Goal: Task Accomplishment & Management: Complete application form

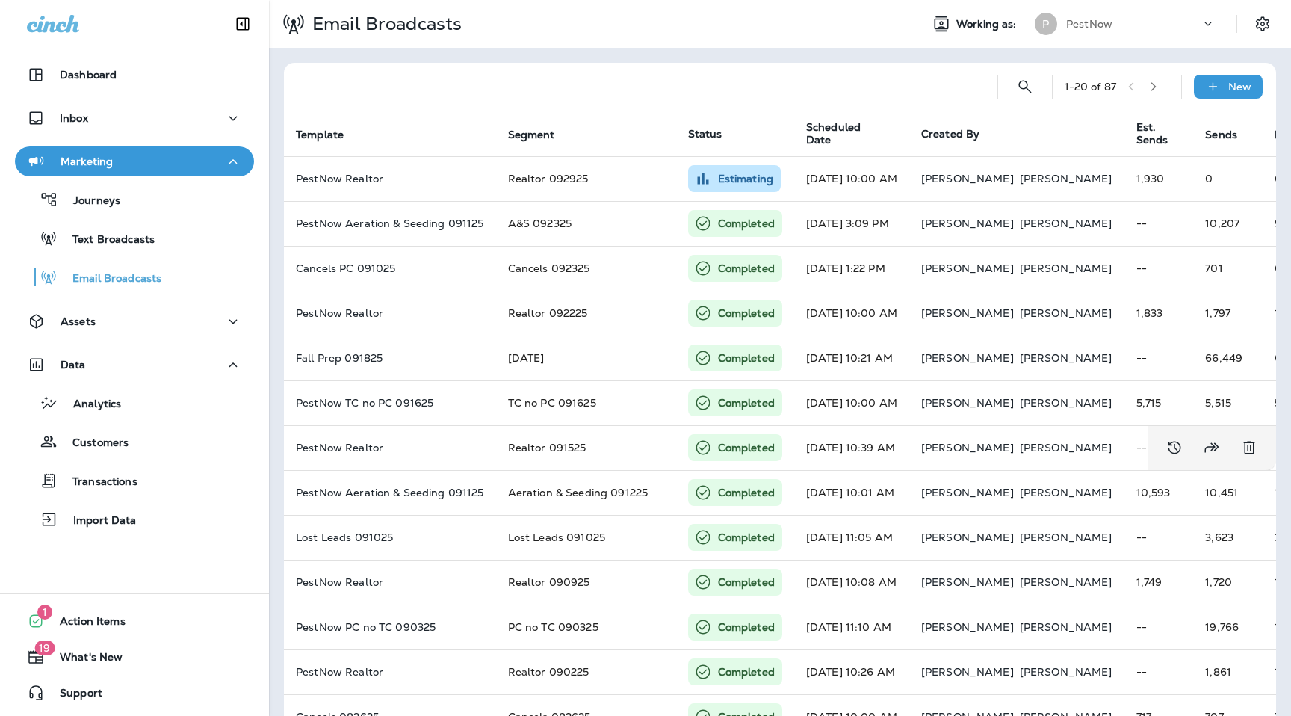
click at [1159, 20] on div "PestNow" at bounding box center [1133, 24] width 134 height 22
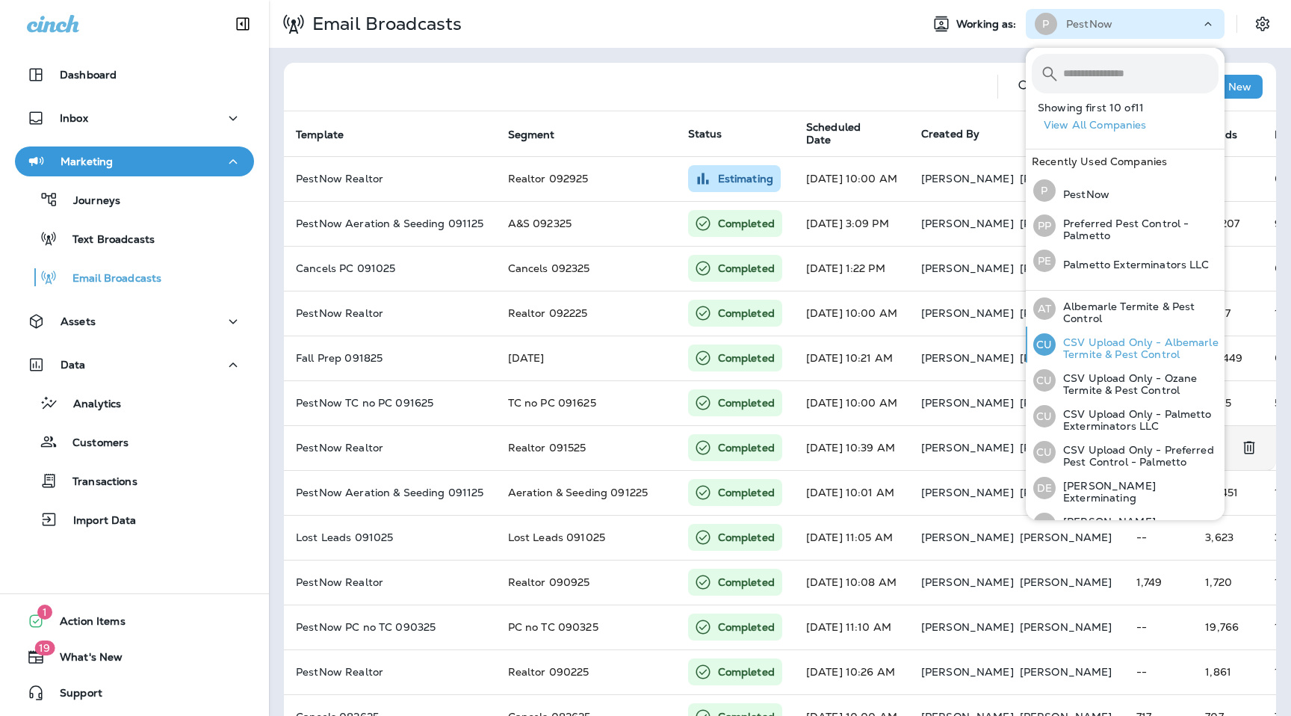
scroll to position [163, 0]
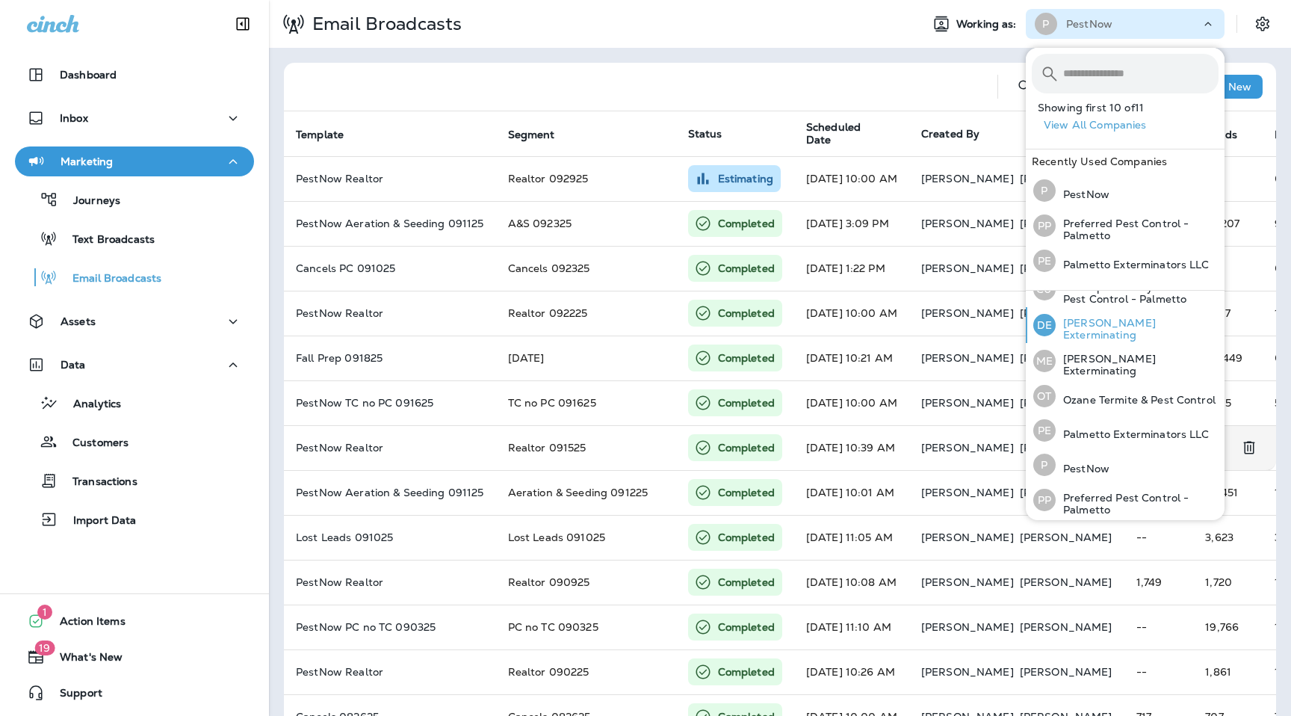
click at [1115, 323] on p "[PERSON_NAME] Exterminating" at bounding box center [1136, 329] width 163 height 24
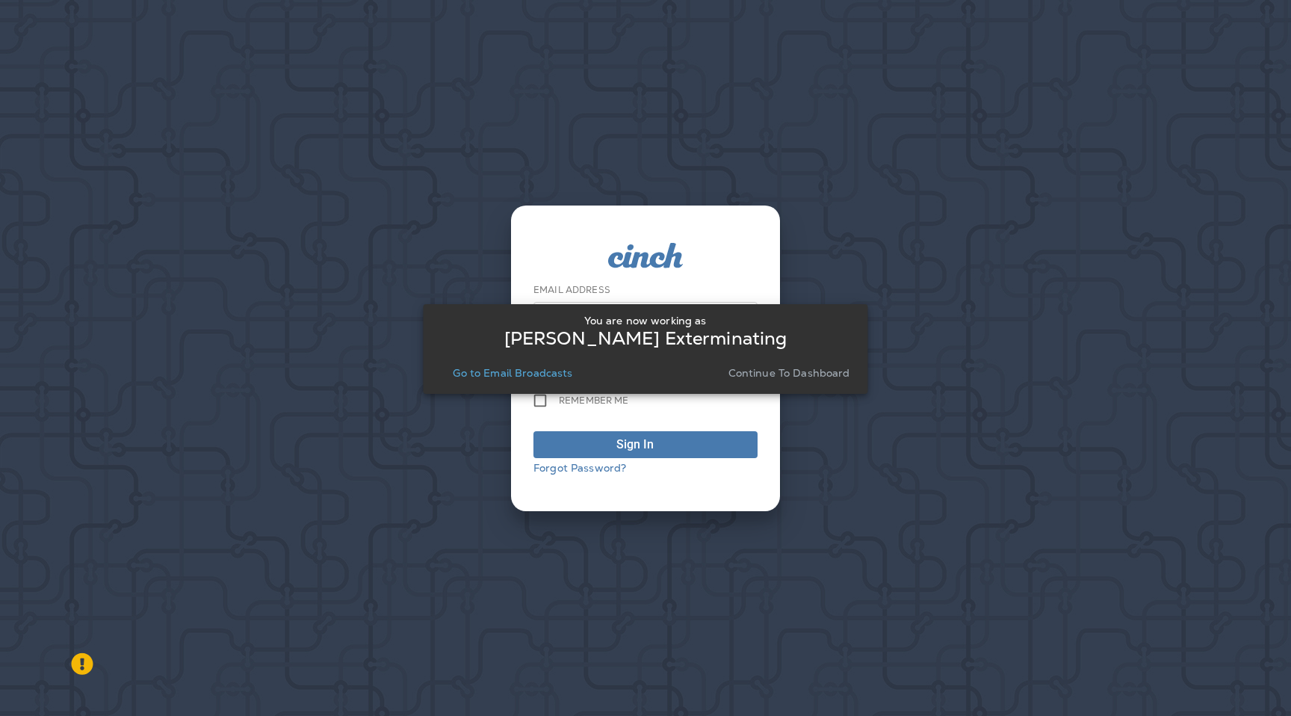
type input "**********"
click at [842, 350] on div "You are now working as [PERSON_NAME] Exterminating Go to Email Broadcasts Conti…" at bounding box center [645, 348] width 421 height 69
click at [818, 367] on p "Continue to Dashboard" at bounding box center [789, 373] width 122 height 12
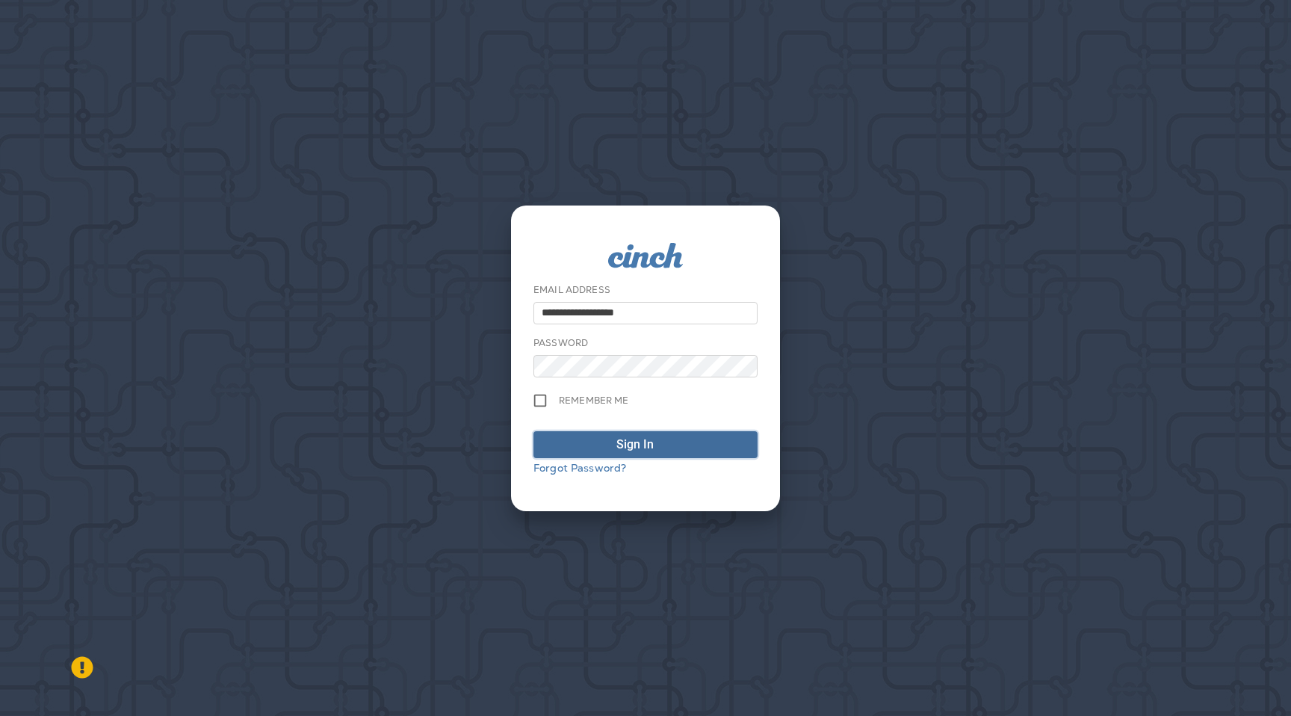
click at [658, 452] on div "Sign In" at bounding box center [645, 444] width 58 height 18
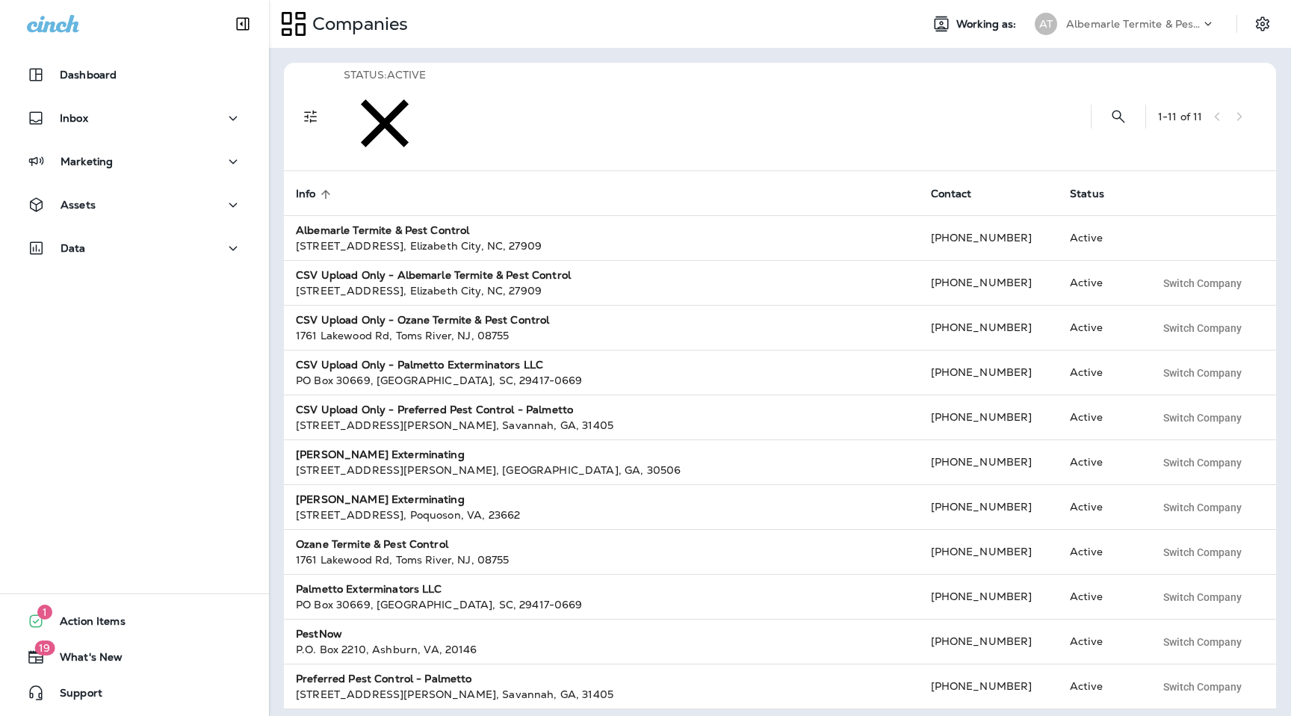
click at [1144, 27] on p "Albemarle Termite & Pest Control" at bounding box center [1133, 24] width 134 height 12
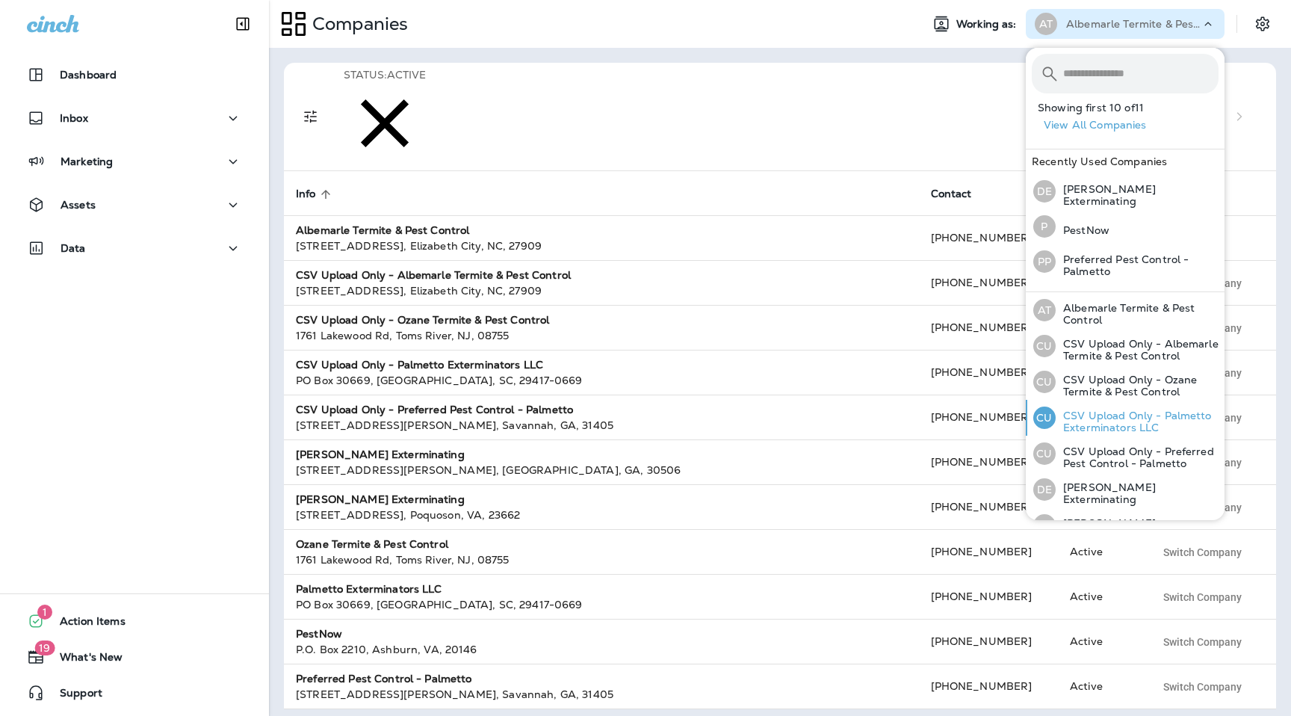
scroll to position [84, 0]
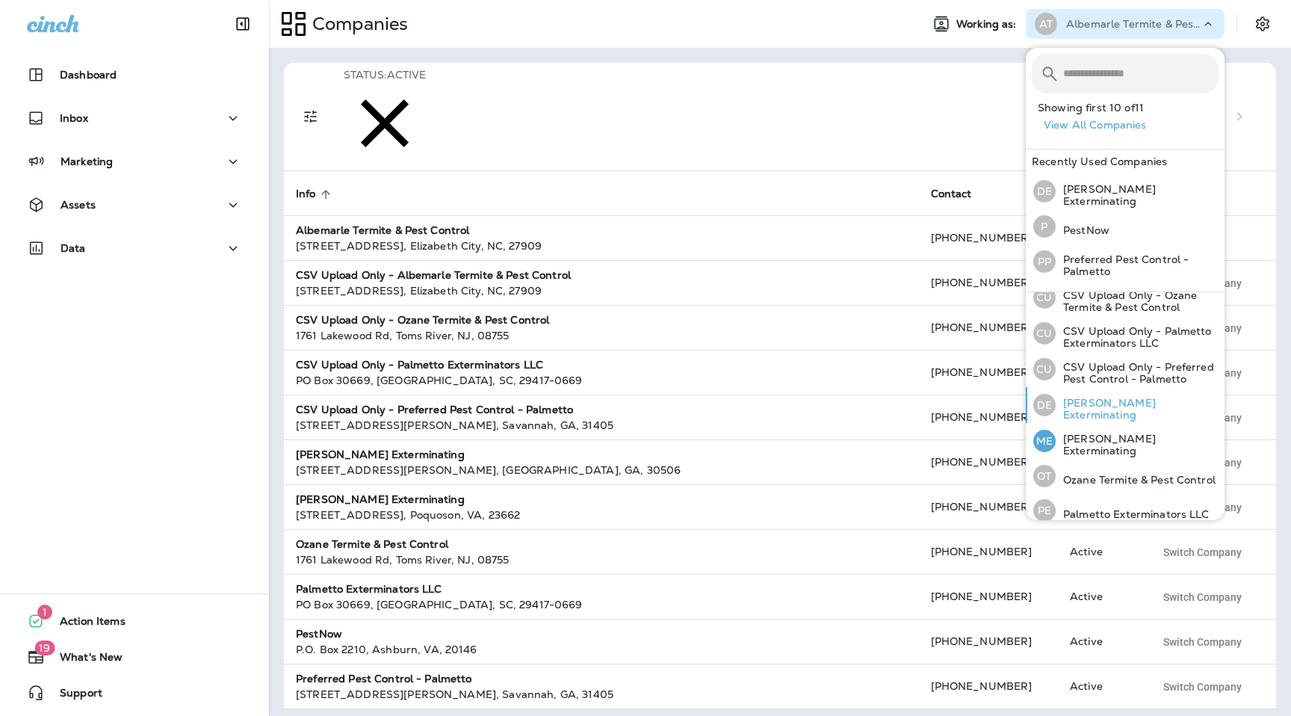
click at [1110, 404] on p "[PERSON_NAME] Exterminating" at bounding box center [1136, 409] width 163 height 24
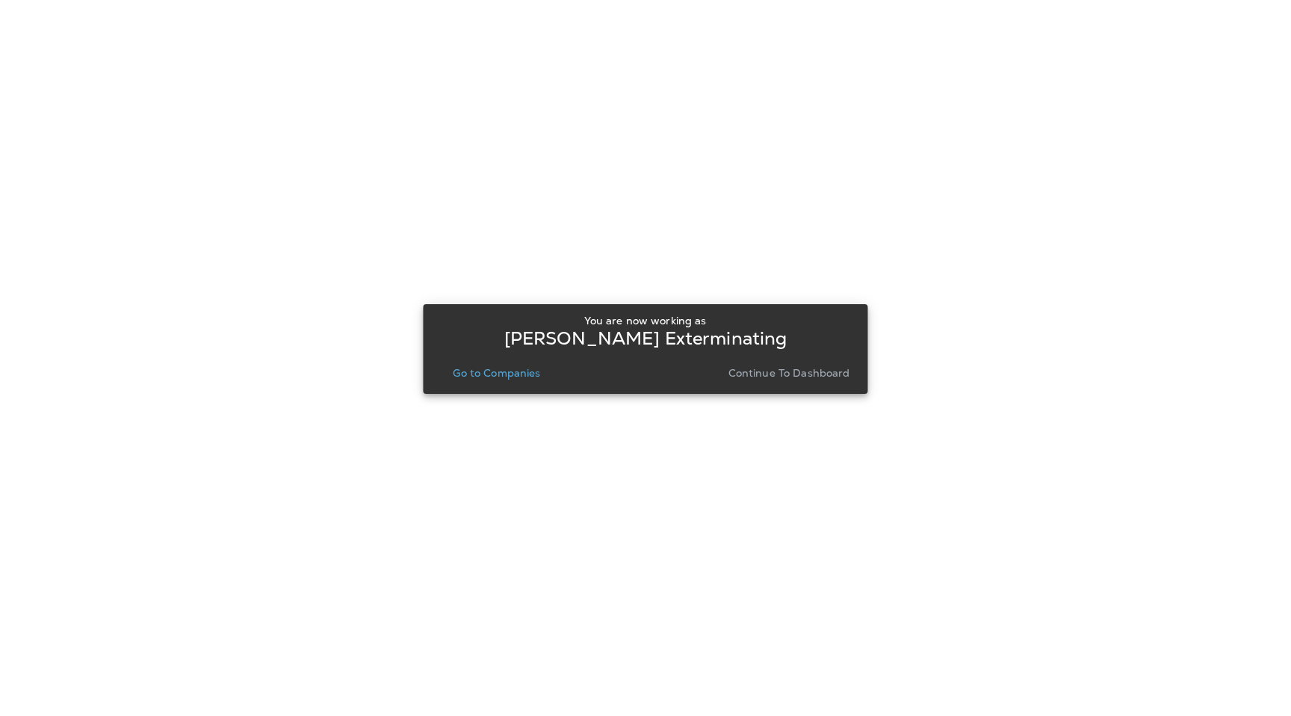
click at [495, 367] on p "Go to Companies" at bounding box center [496, 373] width 87 height 12
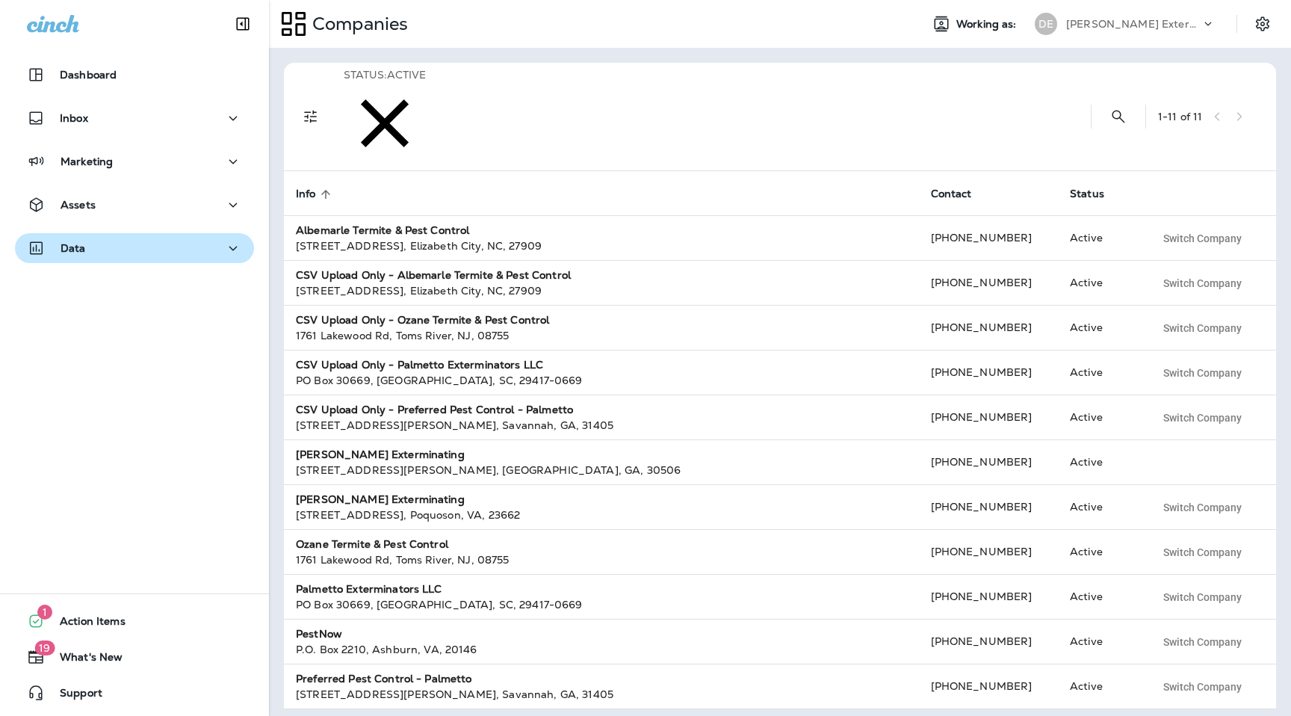
click at [155, 252] on div "Data" at bounding box center [134, 248] width 215 height 19
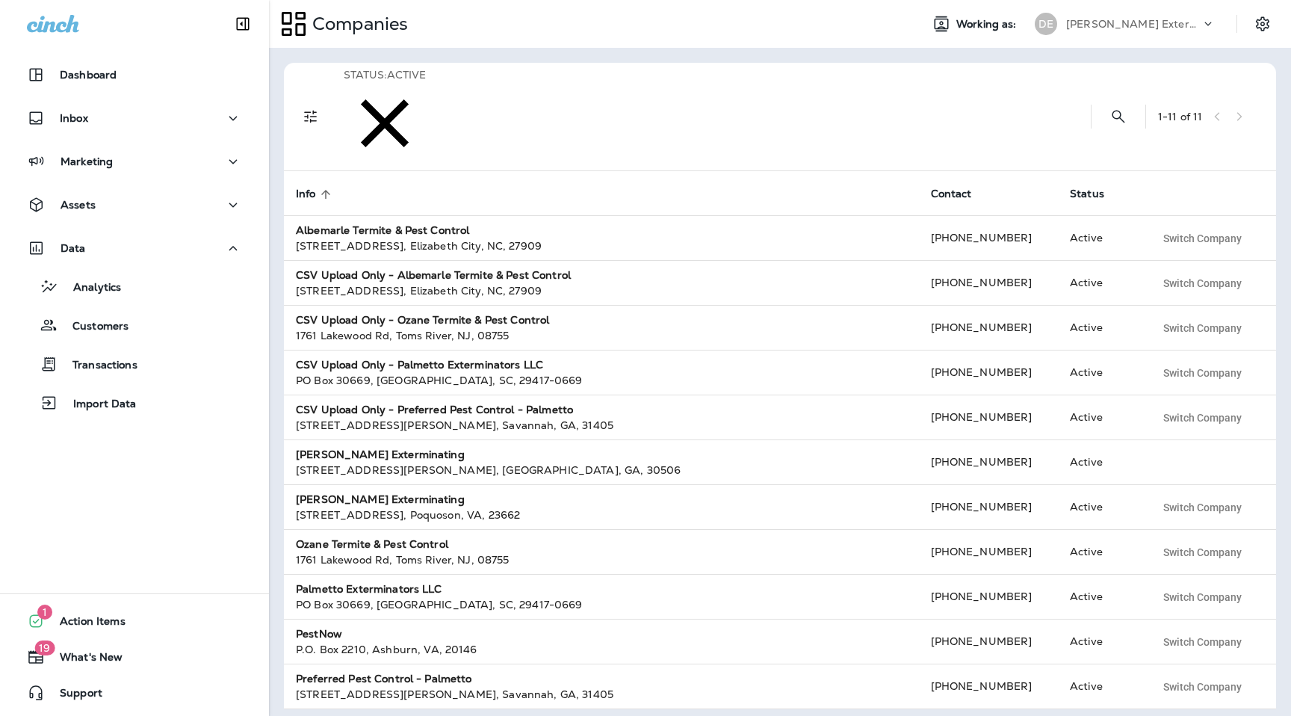
click at [117, 418] on div "Data Analytics Customers Transactions Import Data" at bounding box center [134, 329] width 269 height 193
click at [117, 410] on p "Import Data" at bounding box center [97, 404] width 78 height 14
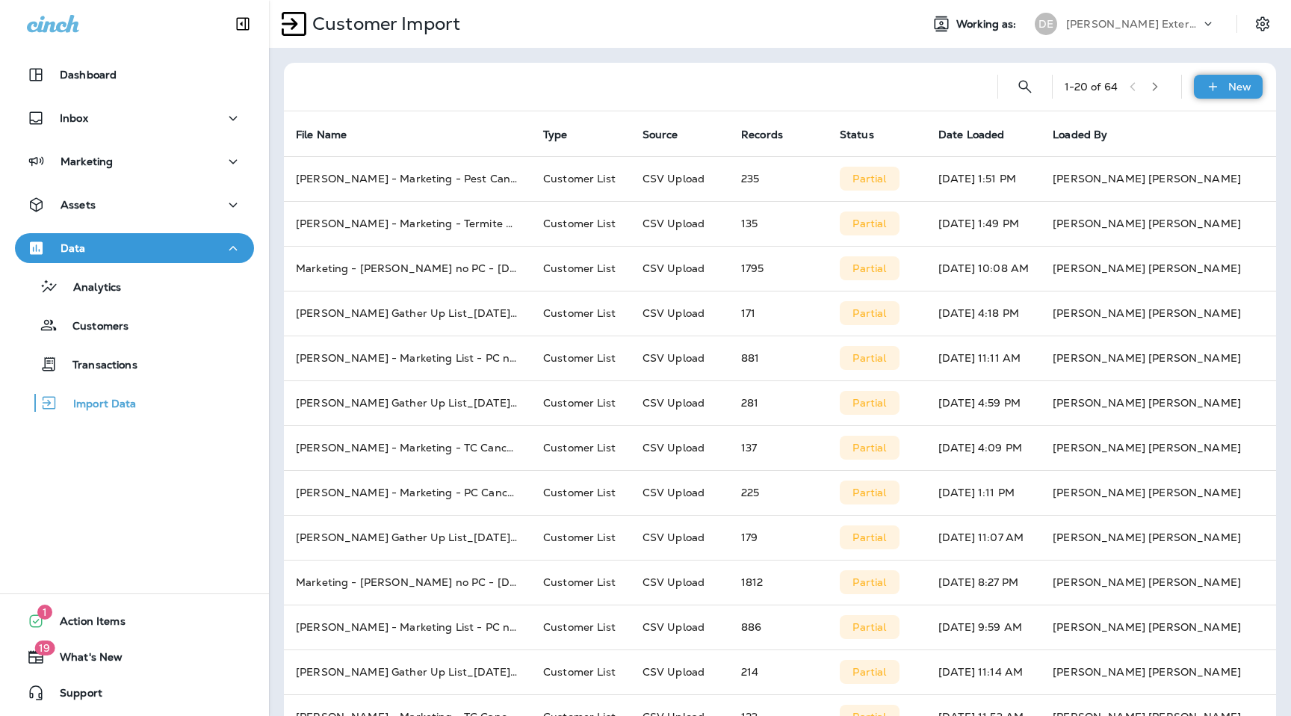
click at [1208, 75] on div "New" at bounding box center [1228, 87] width 69 height 24
click at [1158, 125] on p "Customer list" at bounding box center [1183, 126] width 69 height 12
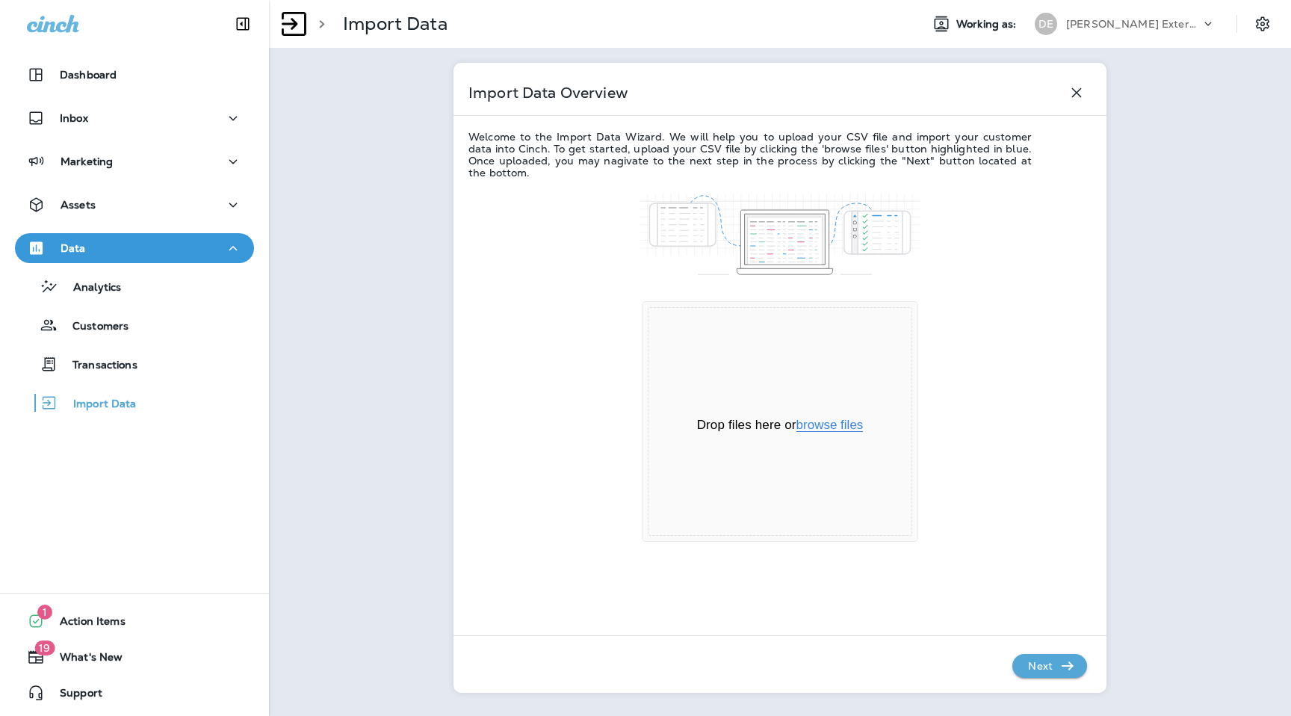
click at [843, 423] on button "browse files" at bounding box center [829, 424] width 67 height 13
click at [1065, 669] on icon "button" at bounding box center [1067, 666] width 18 height 18
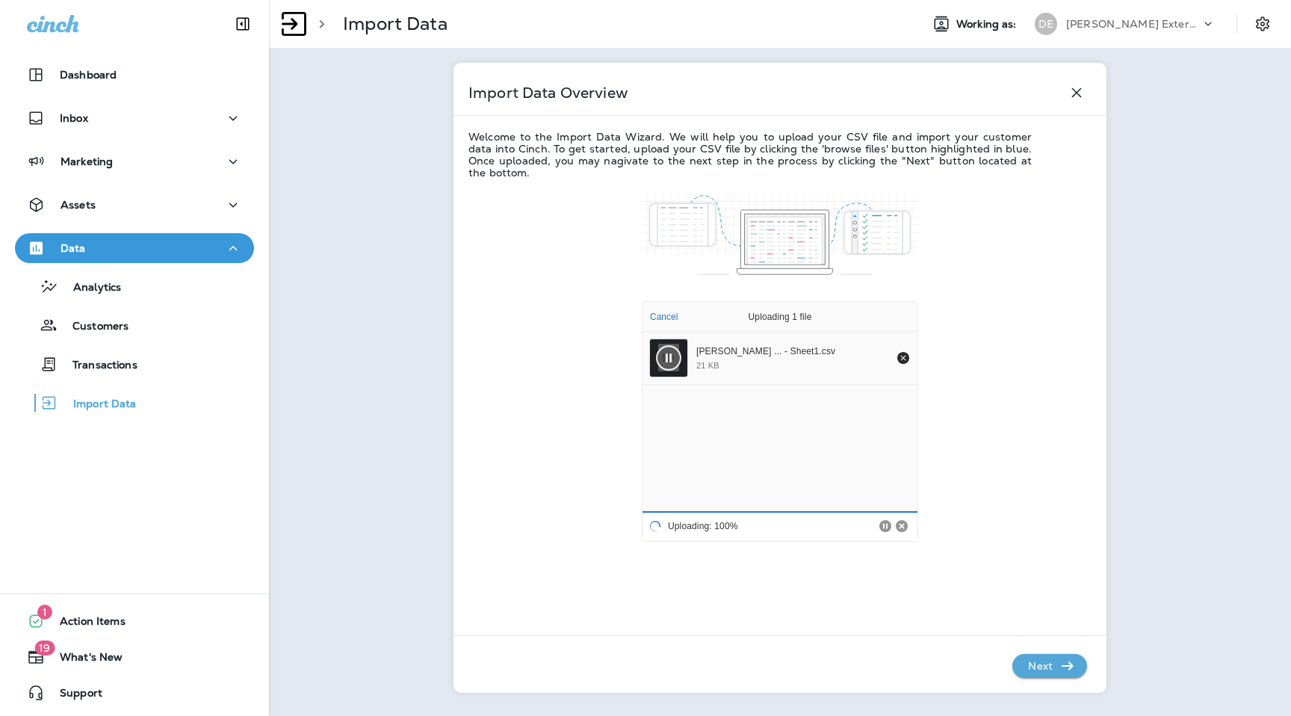
click at [1065, 669] on icon "button" at bounding box center [1067, 666] width 18 height 18
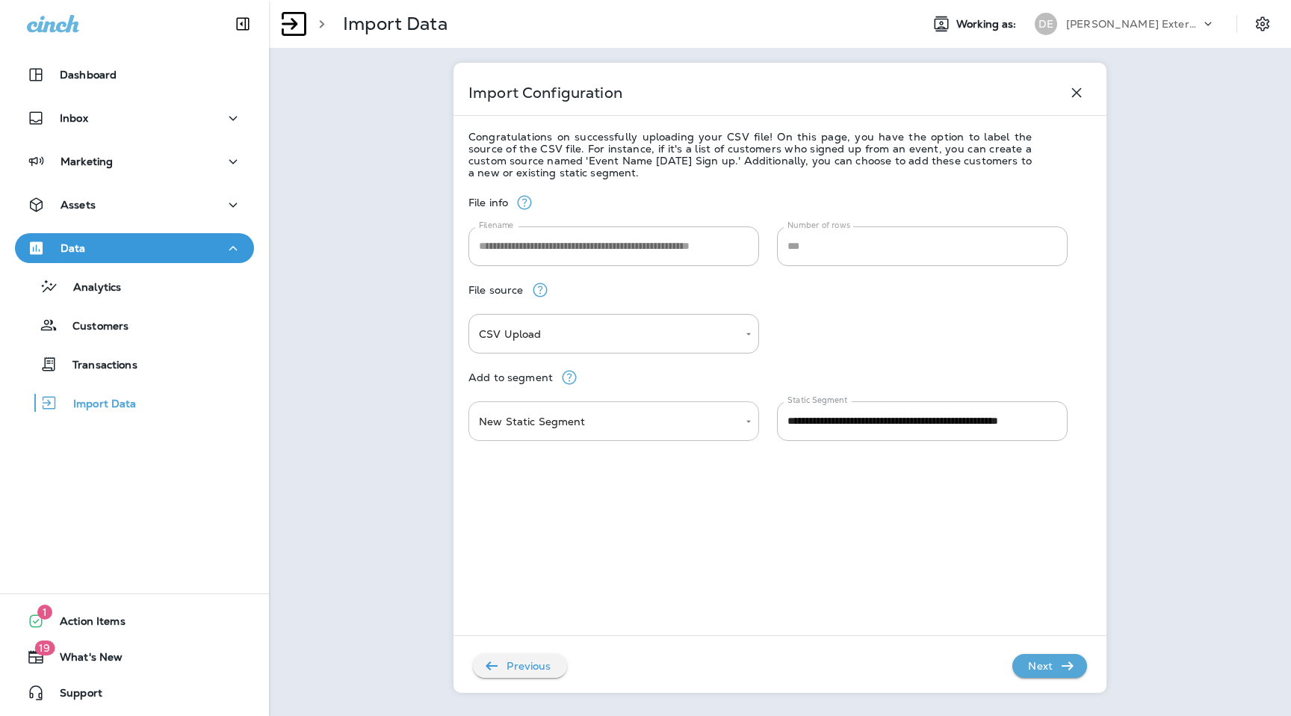
click at [658, 0] on body "**********" at bounding box center [645, 0] width 1291 height 0
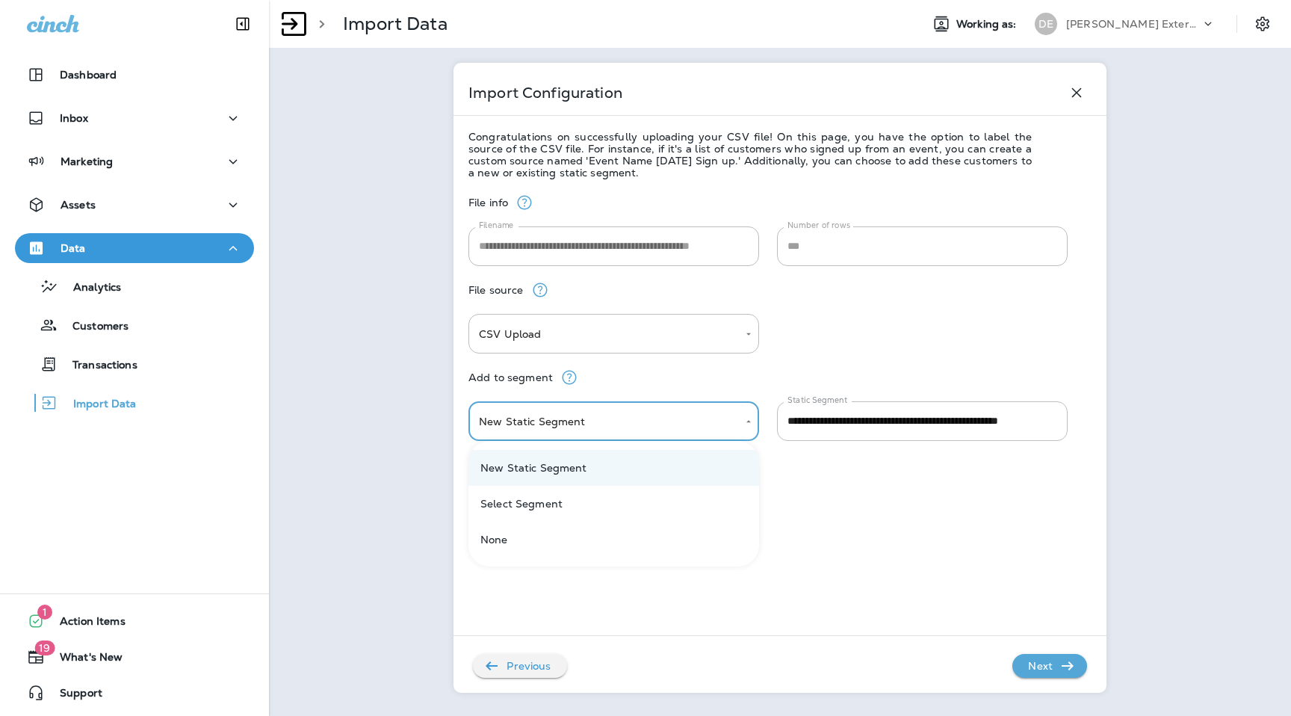
click at [648, 494] on li "Select Segment" at bounding box center [613, 503] width 291 height 36
type input "******"
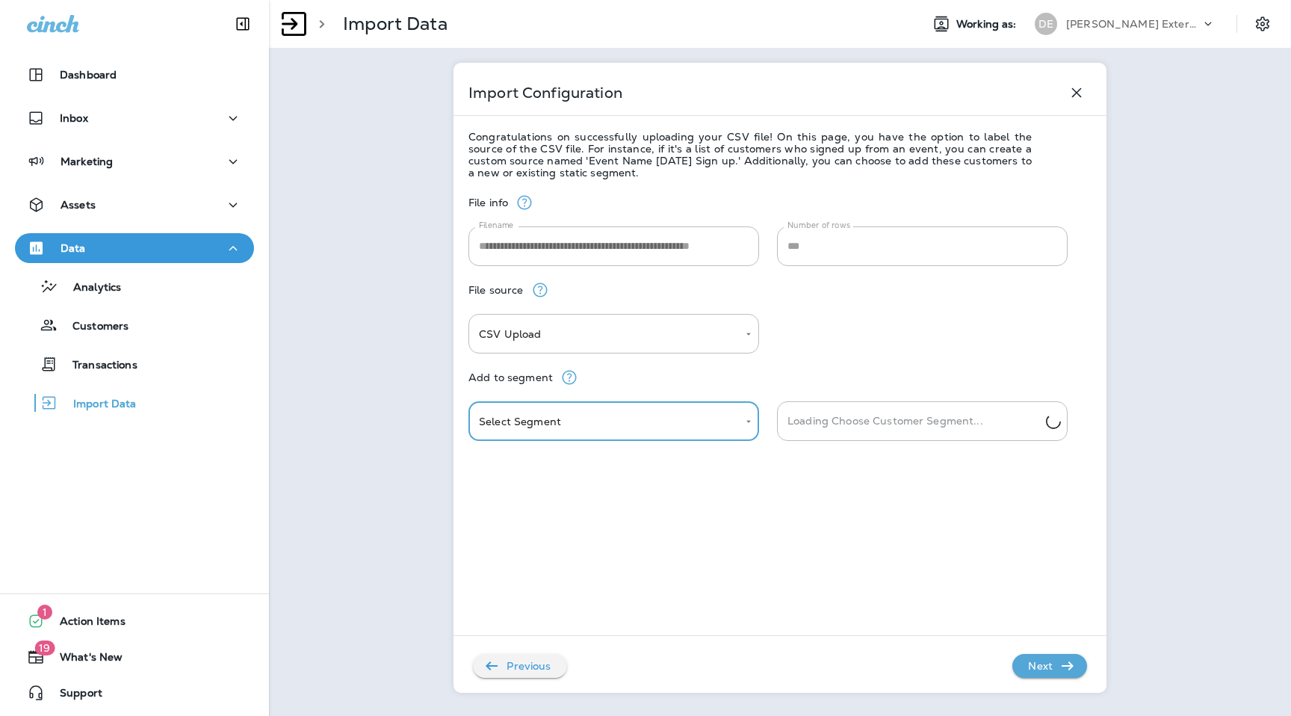
click at [863, 427] on input "Loading Choose Customer Segment..." at bounding box center [915, 421] width 262 height 26
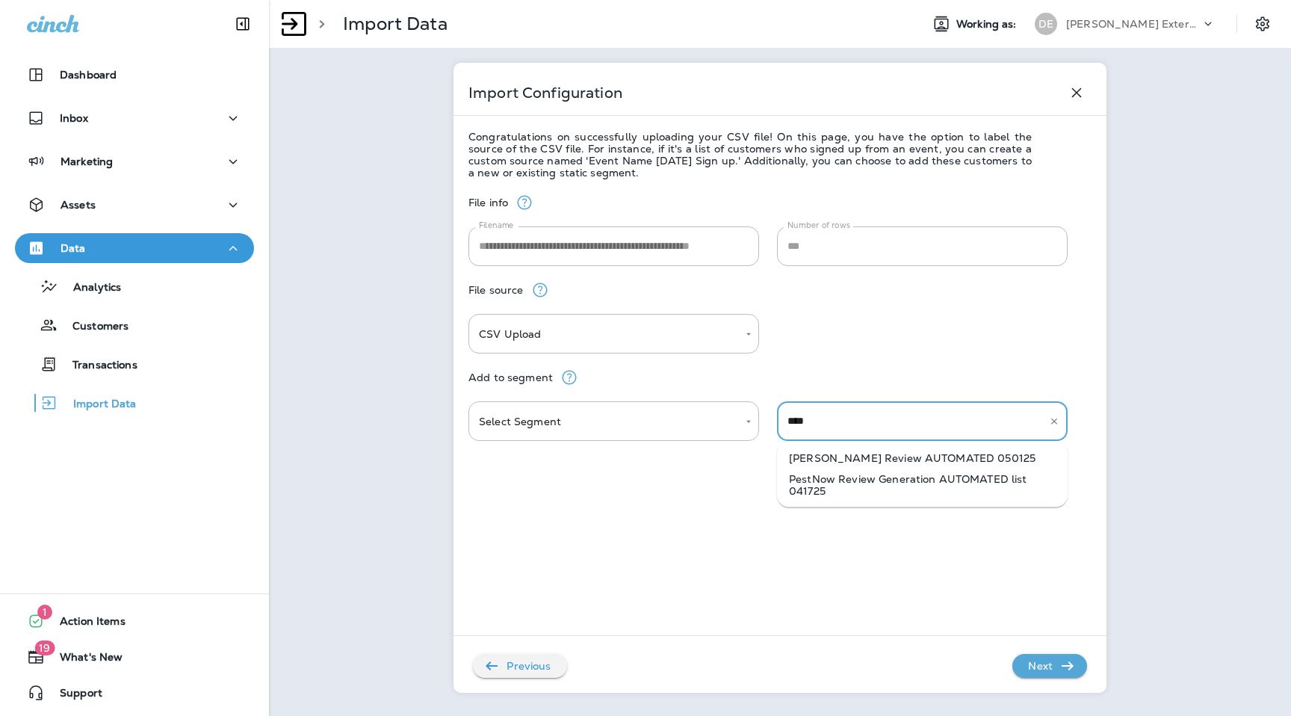
click at [896, 459] on li "[PERSON_NAME] Review AUTOMATED 050125" at bounding box center [922, 457] width 291 height 21
type input "**********"
click at [1046, 680] on div "**********" at bounding box center [779, 431] width 623 height 505
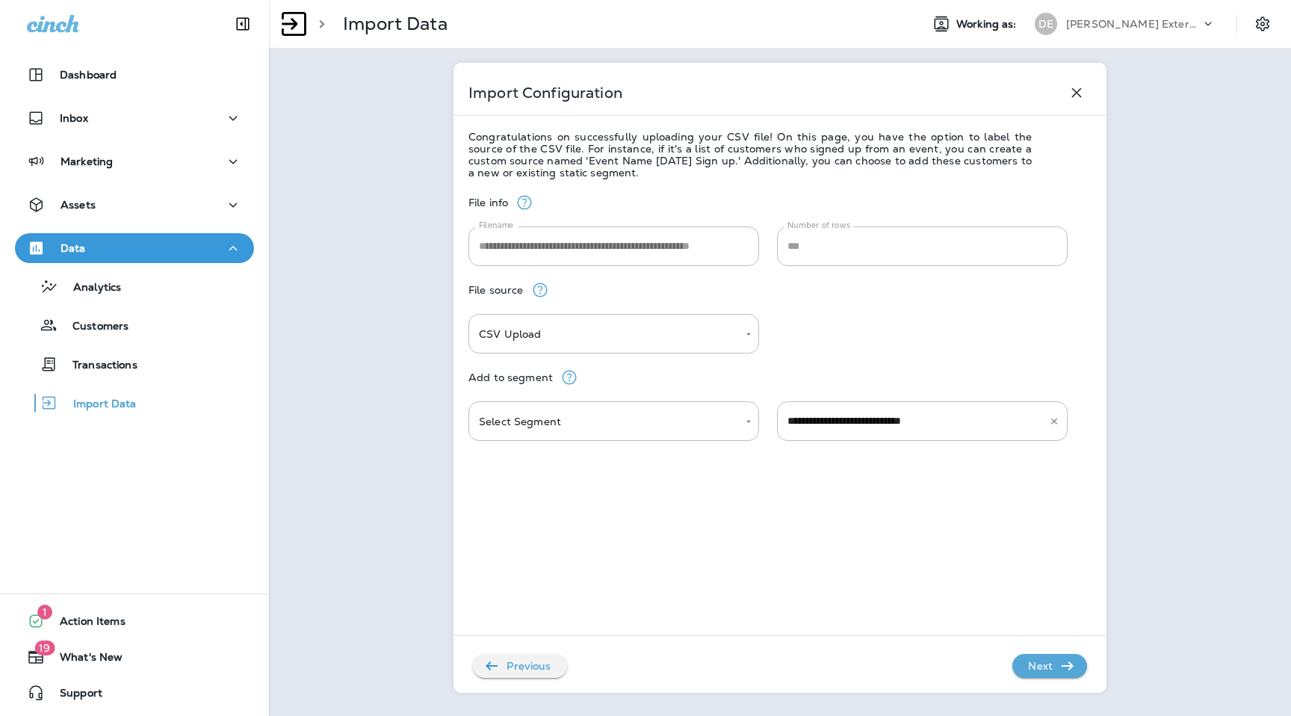
click at [1049, 668] on p "Next" at bounding box center [1040, 666] width 37 height 24
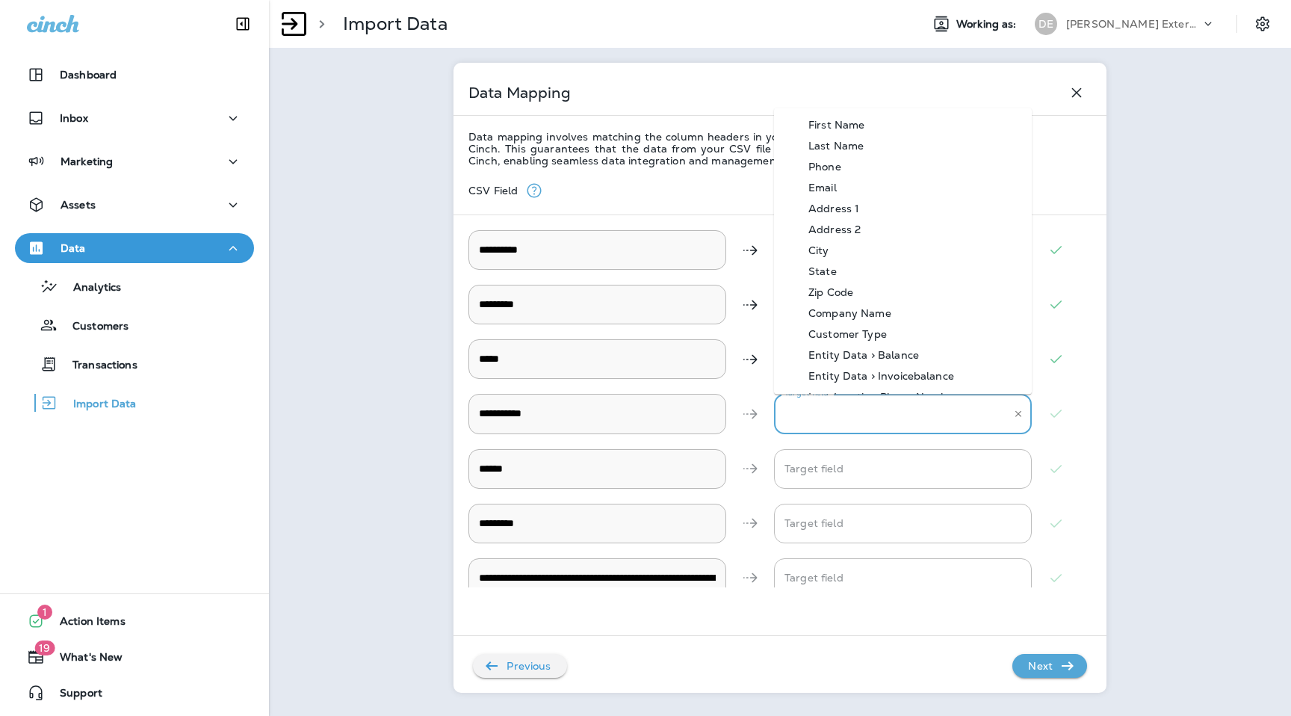
click at [849, 412] on Phone "Target field" at bounding box center [892, 413] width 222 height 26
click at [843, 166] on div "Phone" at bounding box center [825, 166] width 78 height 12
type Phone "*****"
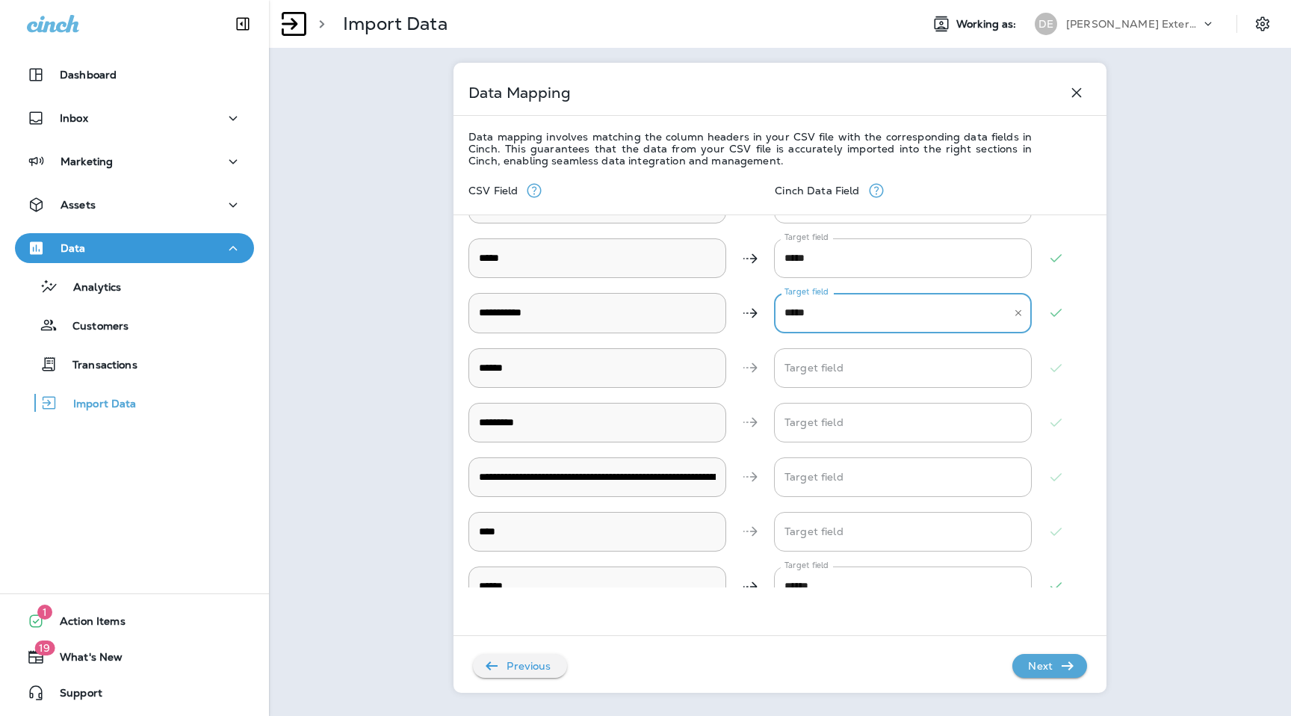
scroll to position [127, 0]
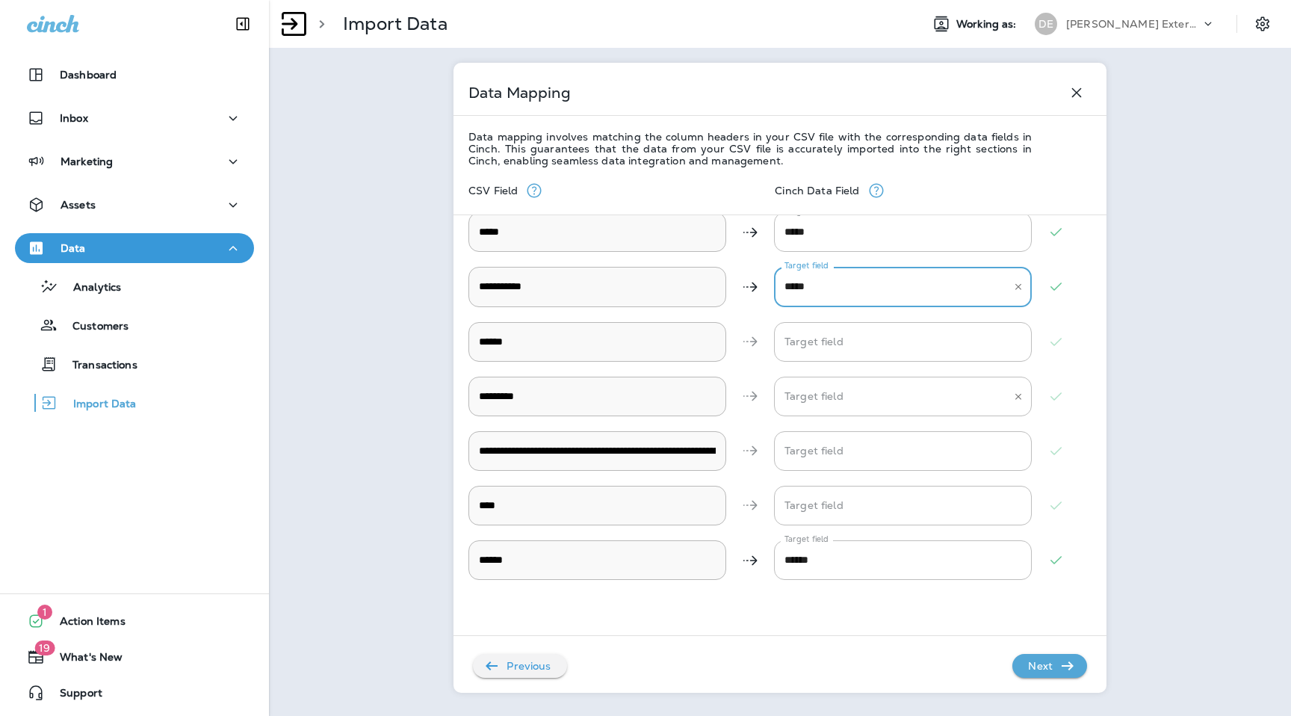
click at [831, 392] on ID "Target field" at bounding box center [892, 396] width 222 height 26
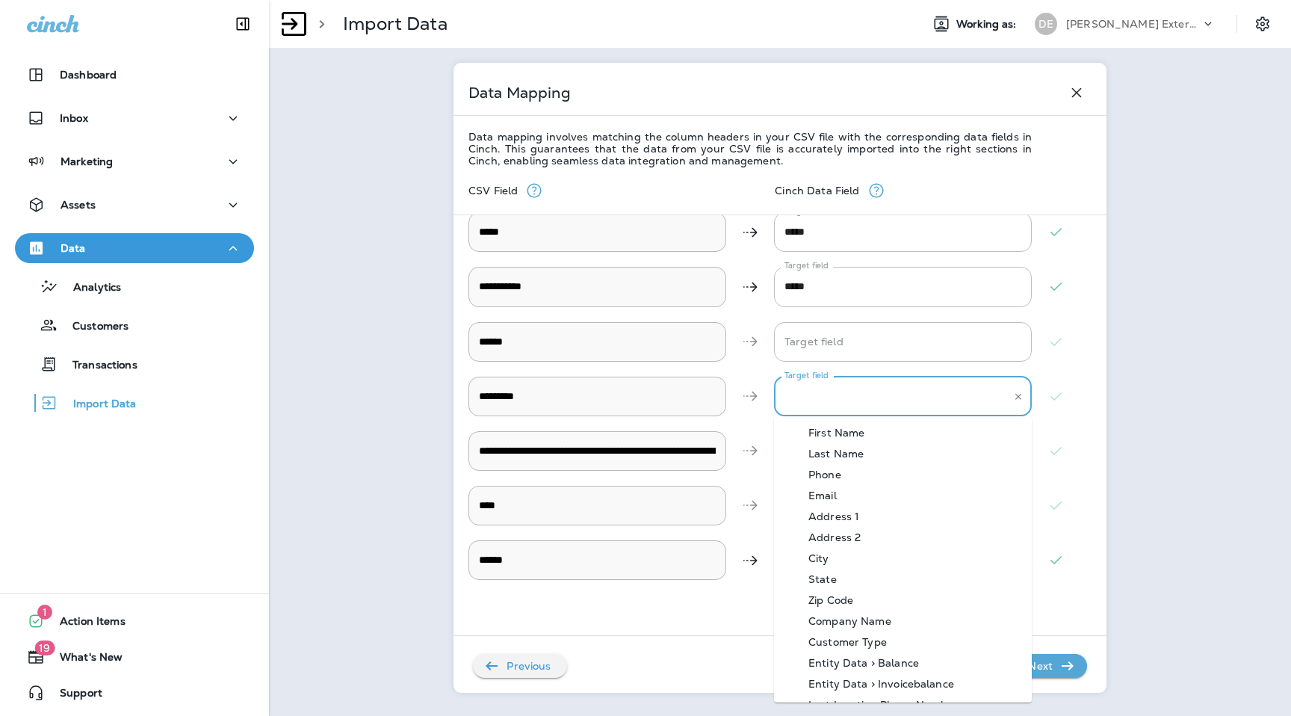
scroll to position [416, 0]
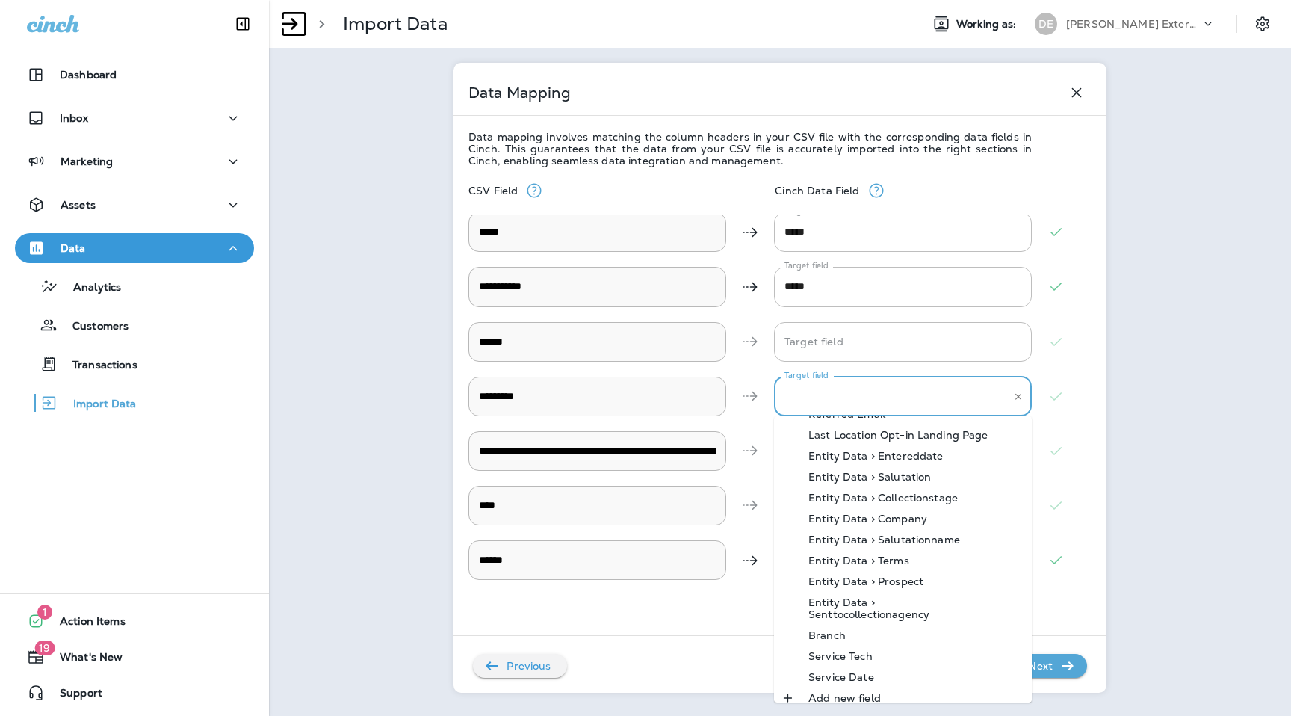
click at [866, 671] on div "Service Date" at bounding box center [841, 677] width 111 height 12
type ID "**********"
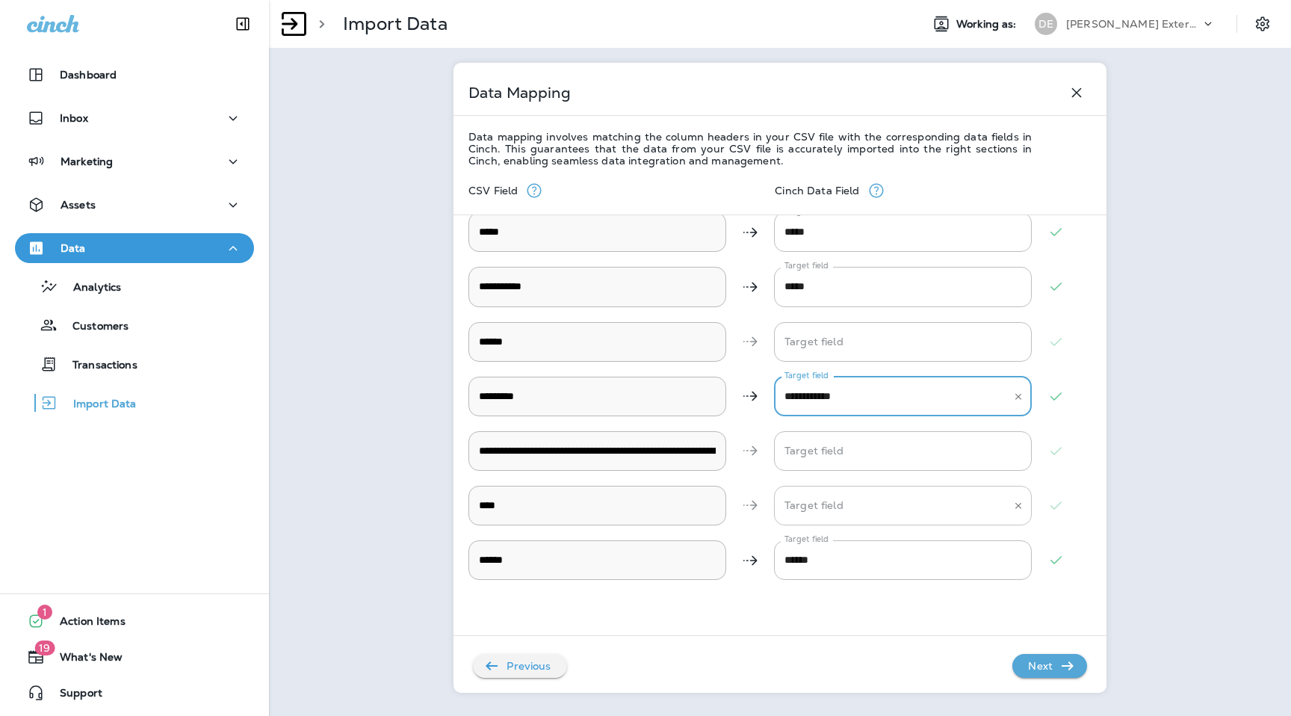
click at [863, 511] on input "Target field" at bounding box center [892, 505] width 222 height 26
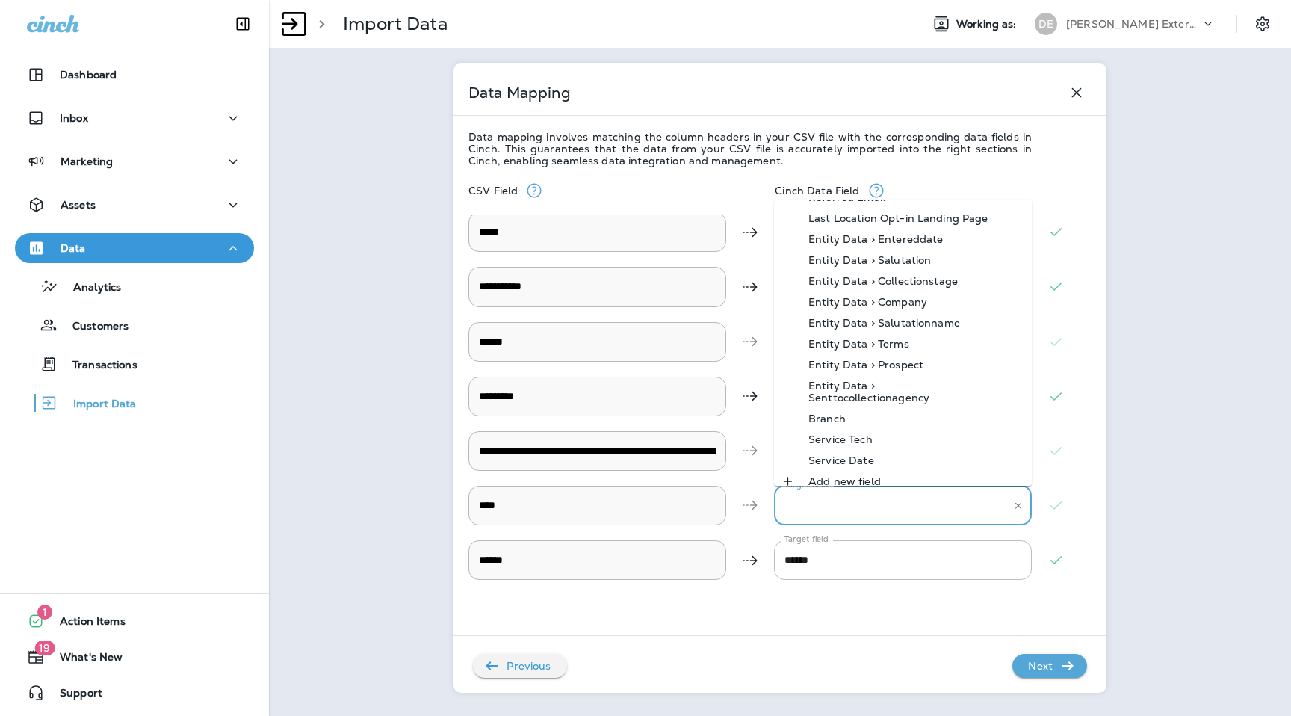
click at [878, 433] on div "Service Tech" at bounding box center [840, 439] width 109 height 12
type input "**********"
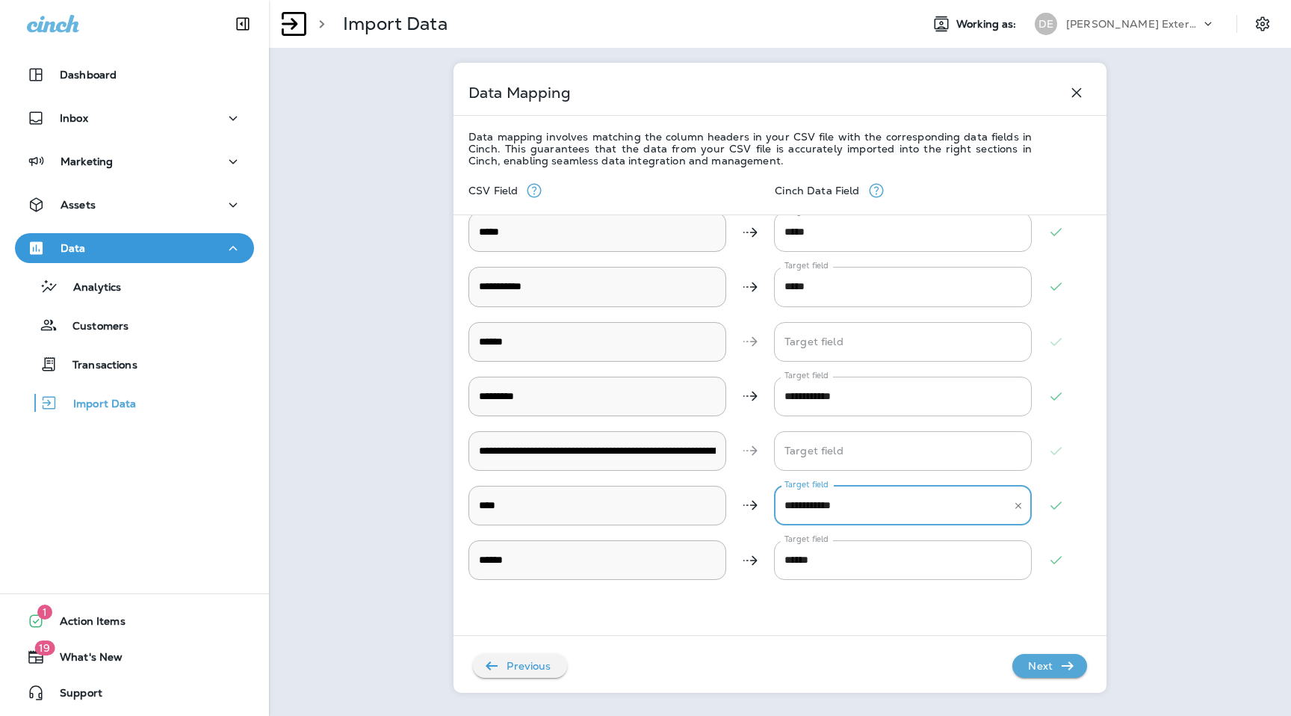
click at [1050, 670] on p "Next" at bounding box center [1040, 666] width 37 height 24
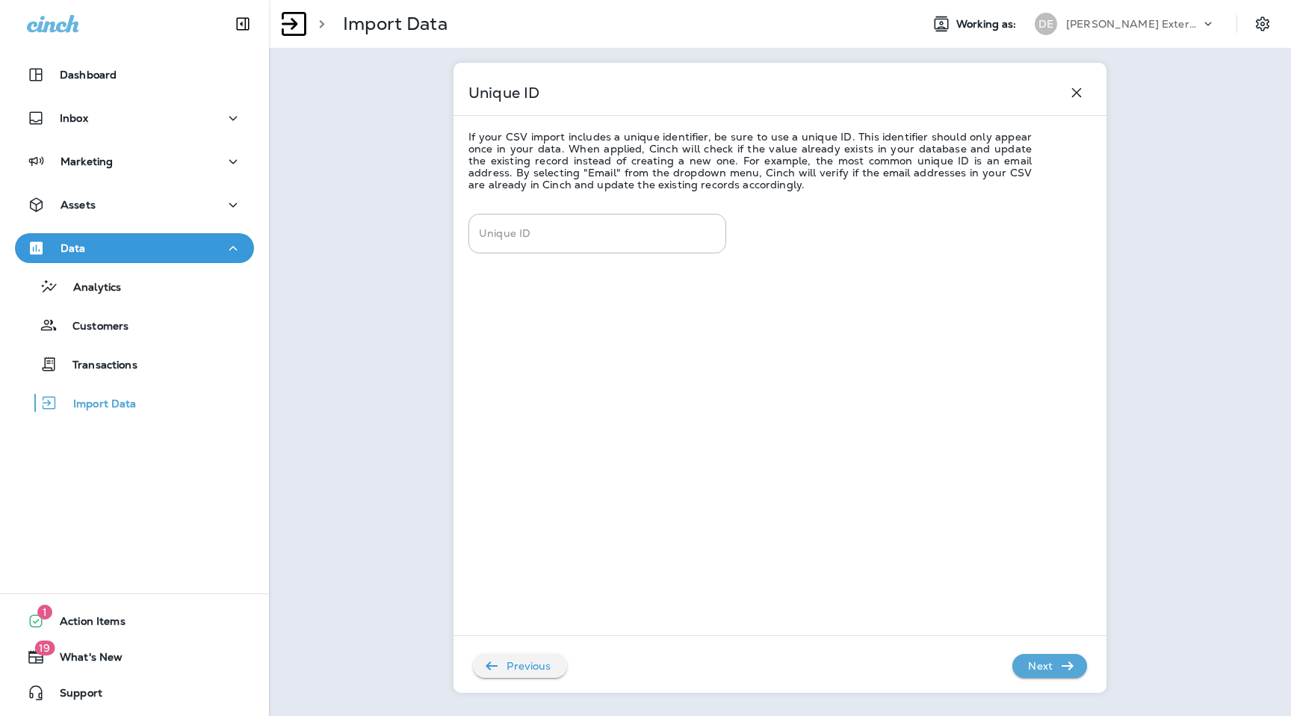
click at [1050, 670] on p "Next" at bounding box center [1040, 666] width 37 height 24
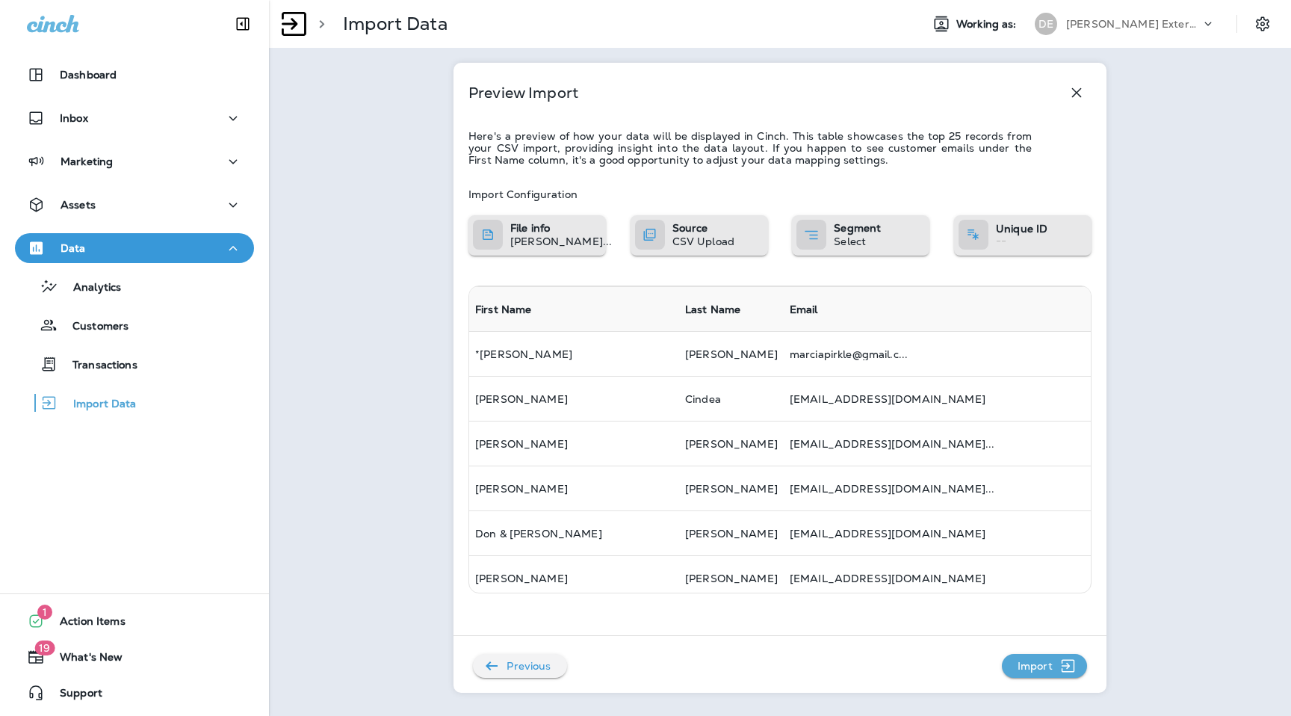
click at [1050, 670] on p "Import" at bounding box center [1034, 666] width 47 height 24
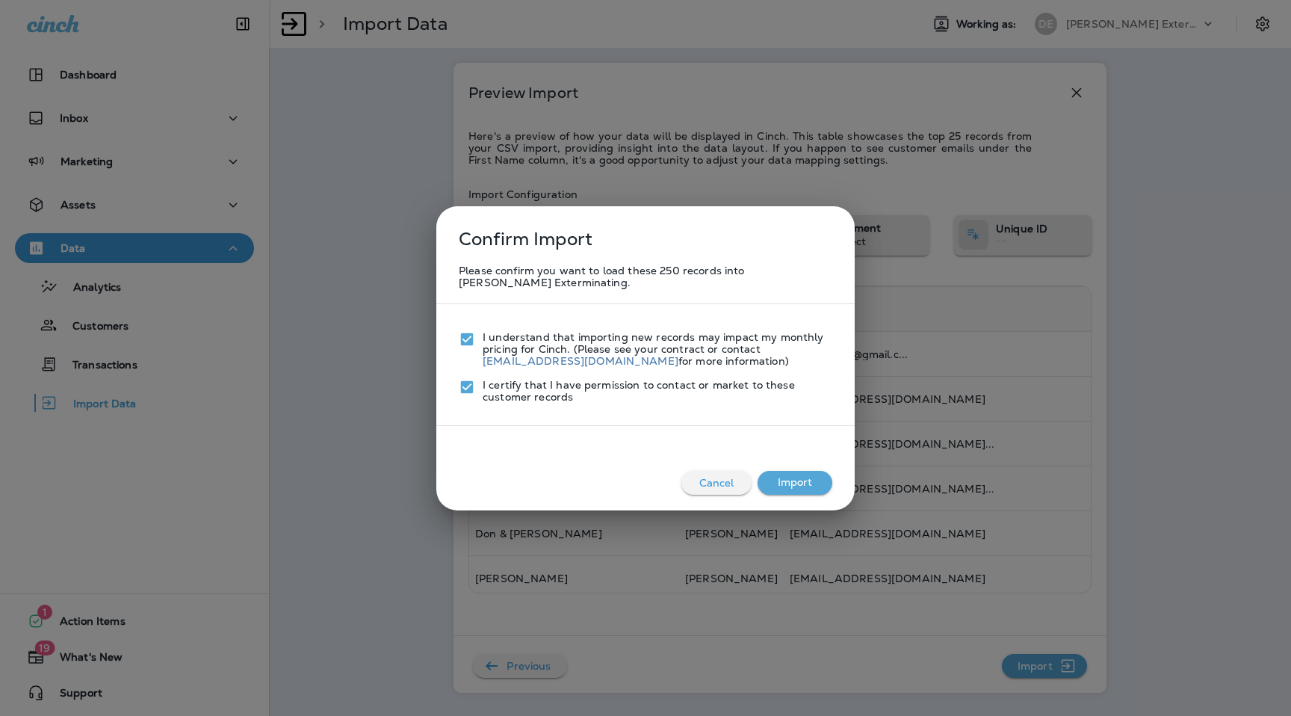
click at [788, 471] on button "Import" at bounding box center [794, 483] width 75 height 24
